Goal: Information Seeking & Learning: Learn about a topic

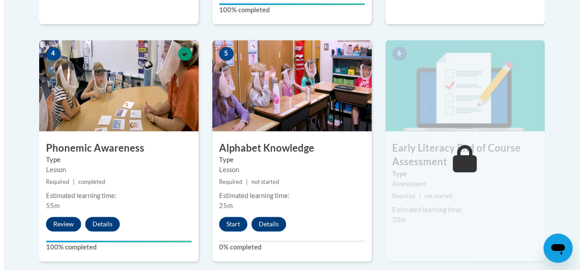
scroll to position [517, 0]
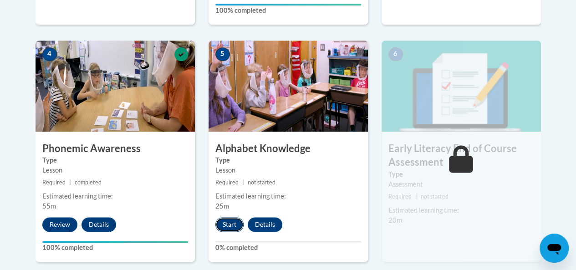
click at [230, 226] on button "Start" at bounding box center [229, 224] width 28 height 15
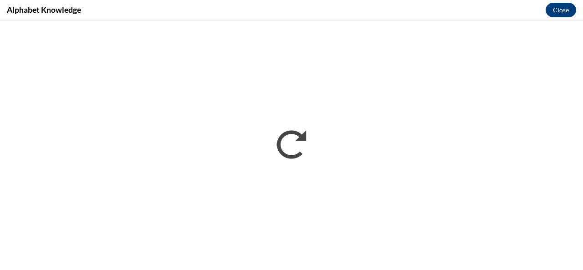
scroll to position [0, 0]
